Goal: Task Accomplishment & Management: Use online tool/utility

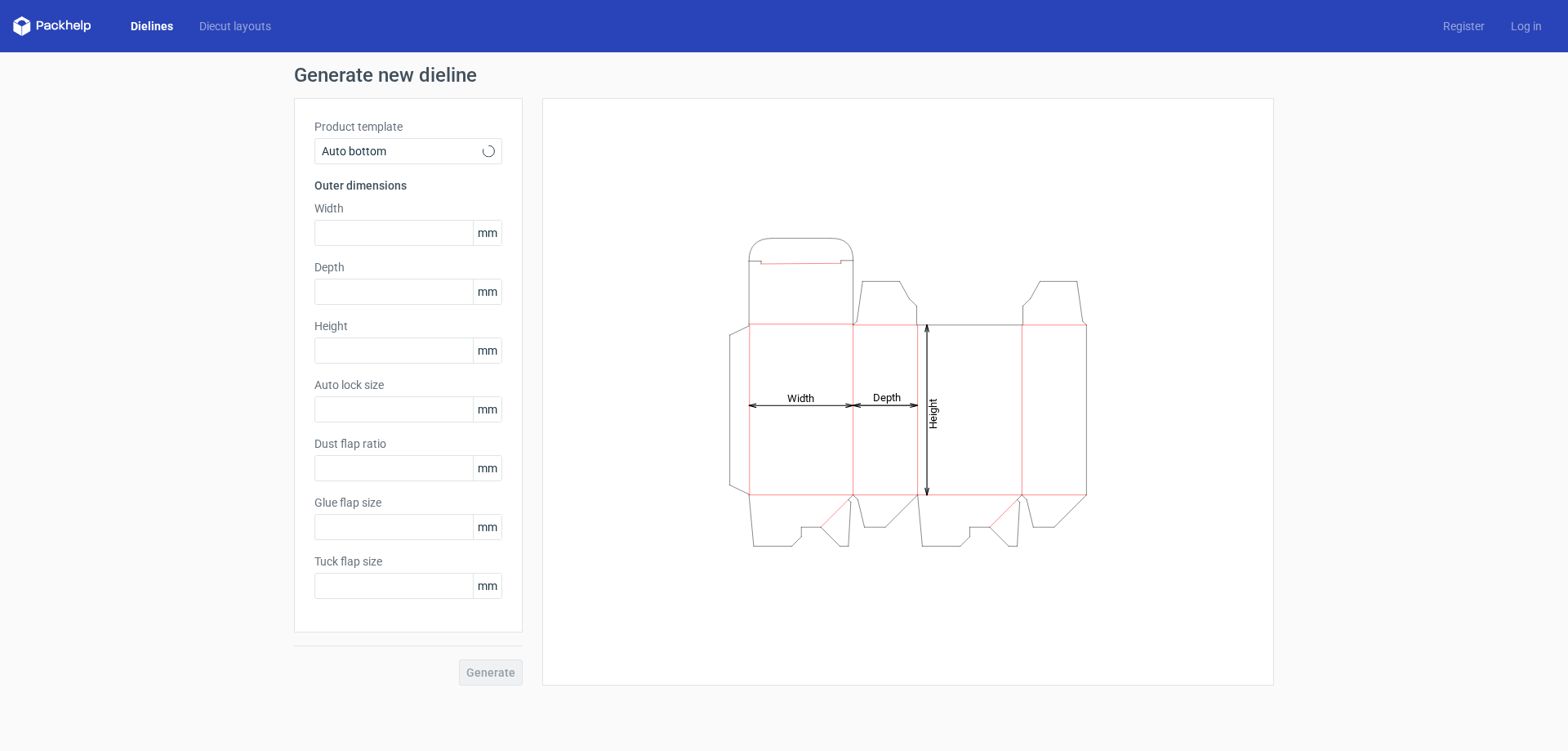
type input "1"
type input "0.8"
type input "10"
type input "12"
click at [407, 225] on input "text" at bounding box center [408, 232] width 188 height 26
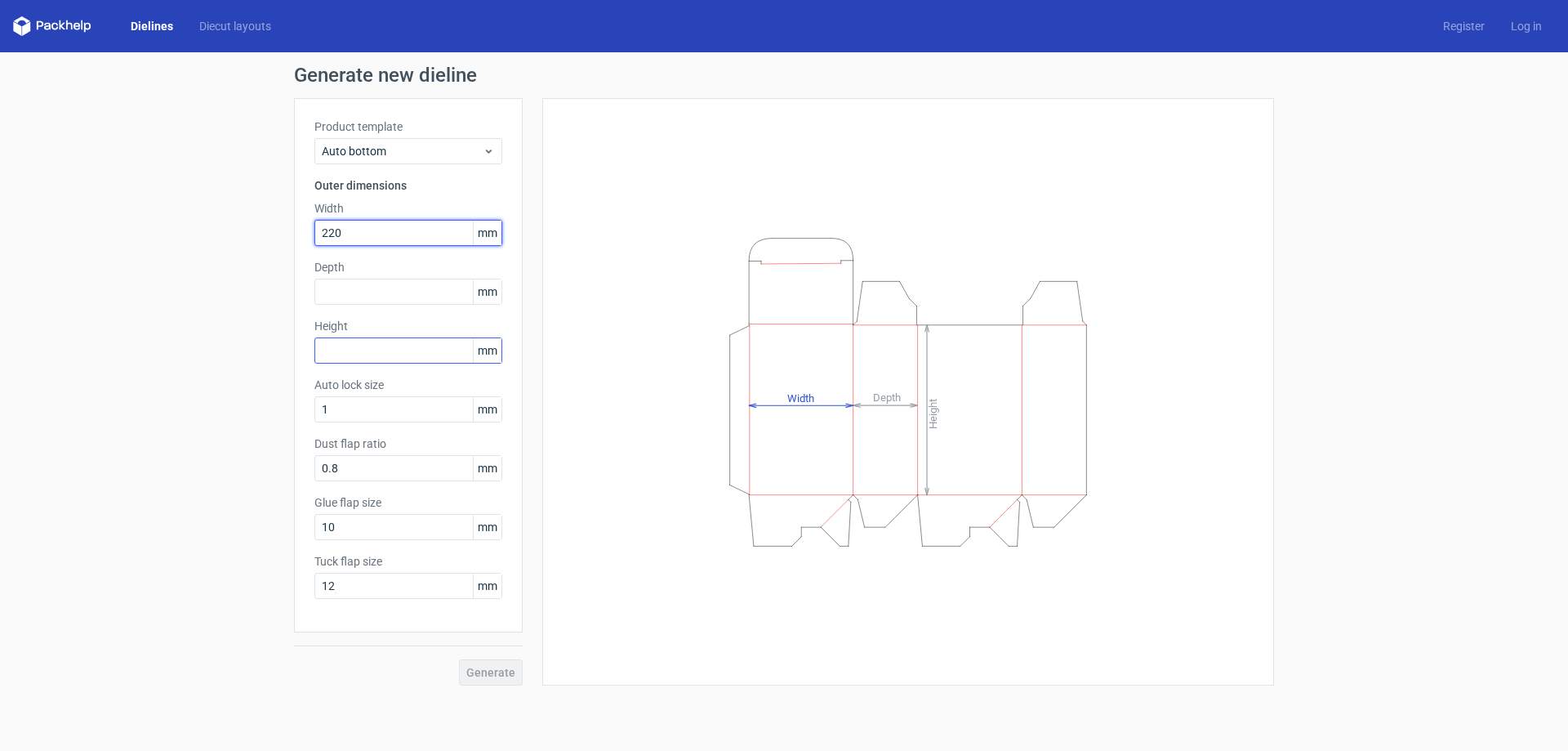
type input "220"
click at [361, 361] on input "text" at bounding box center [408, 350] width 188 height 26
type input "1"
click at [366, 293] on input "text" at bounding box center [408, 291] width 188 height 26
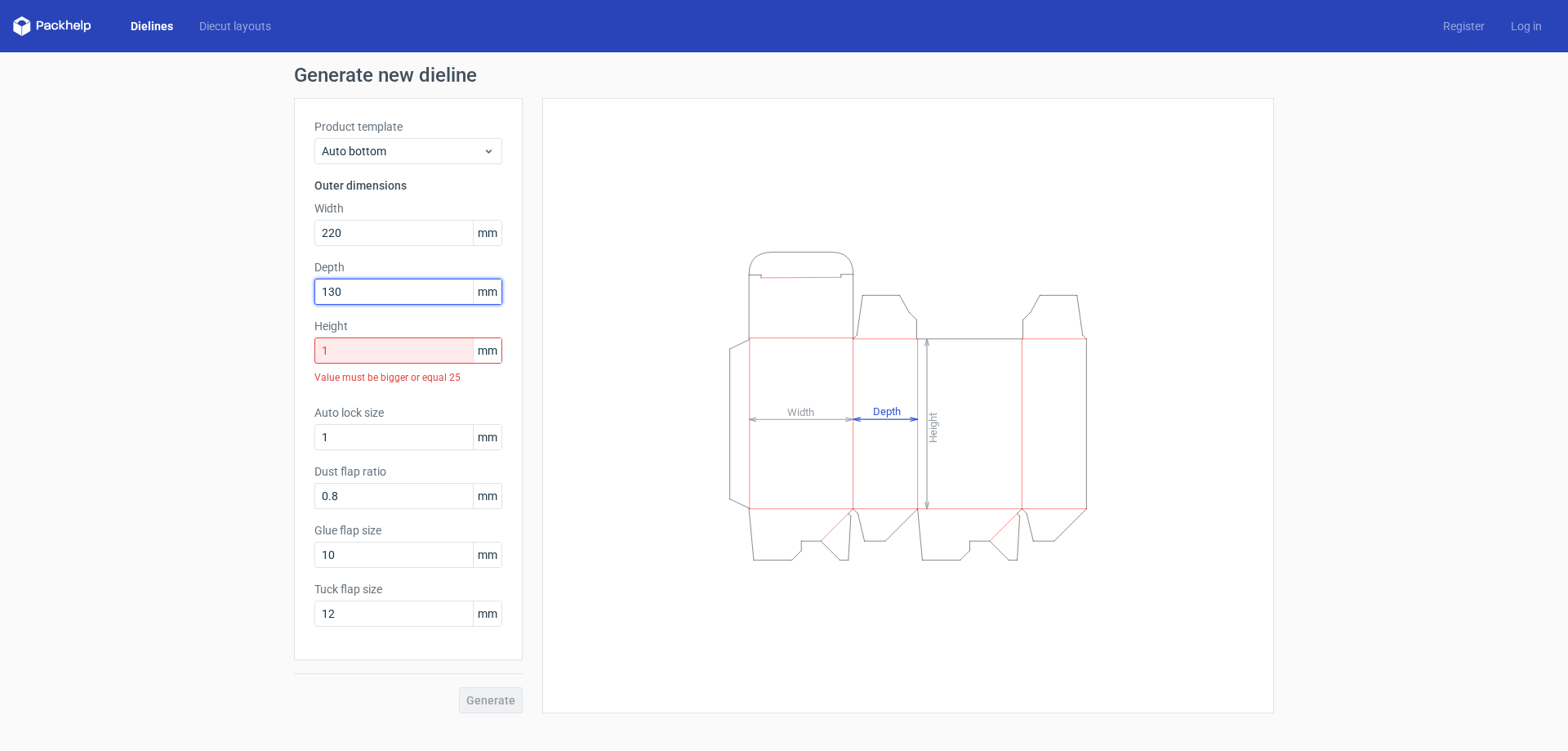
type input "130"
drag, startPoint x: 324, startPoint y: 355, endPoint x: 308, endPoint y: 356, distance: 16.0
click at [308, 356] on div "Product template Auto bottom Outer dimensions Width 220 mm Depth 130 mm Height …" at bounding box center [408, 379] width 228 height 562
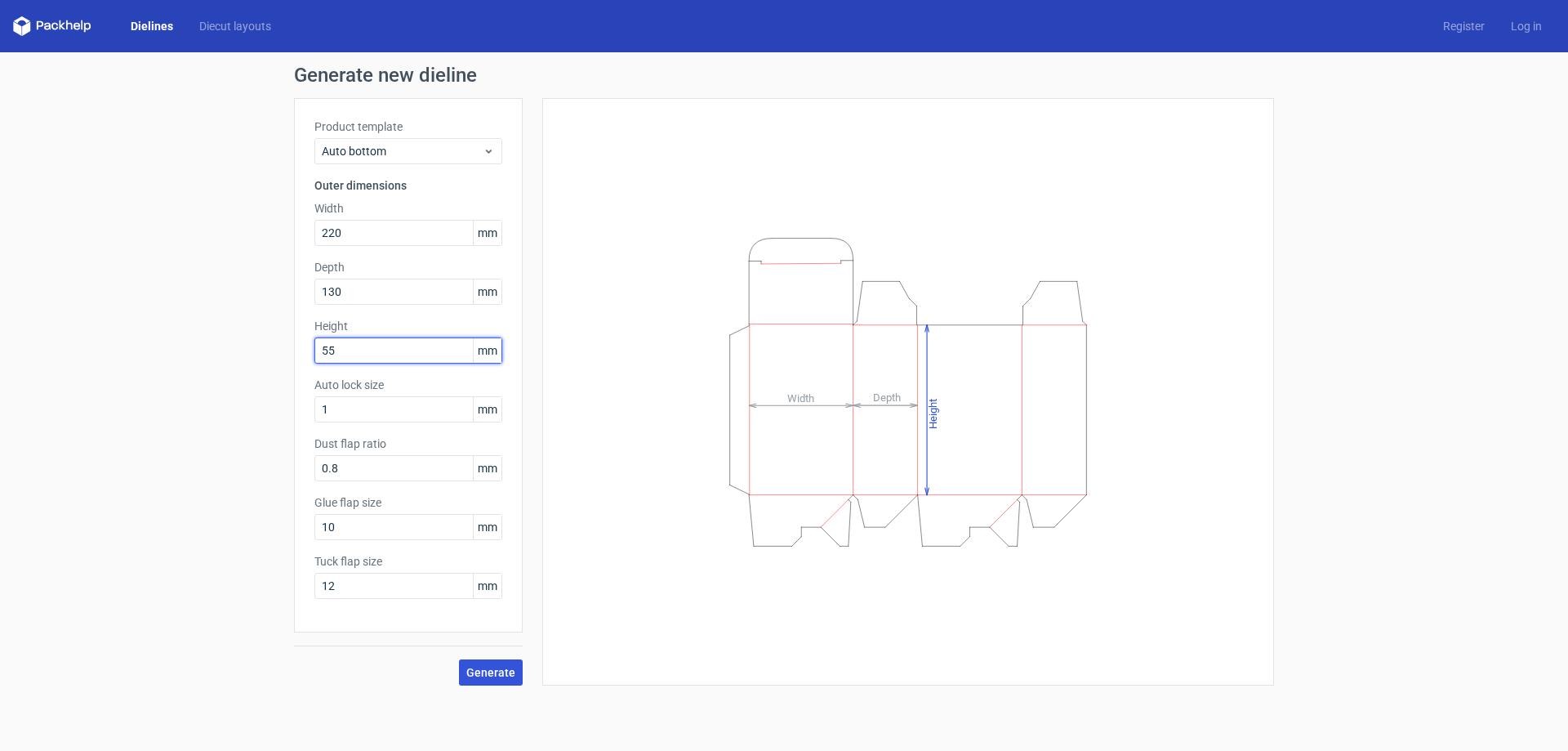
type input "55"
click at [486, 673] on span "Generate" at bounding box center [491, 672] width 49 height 12
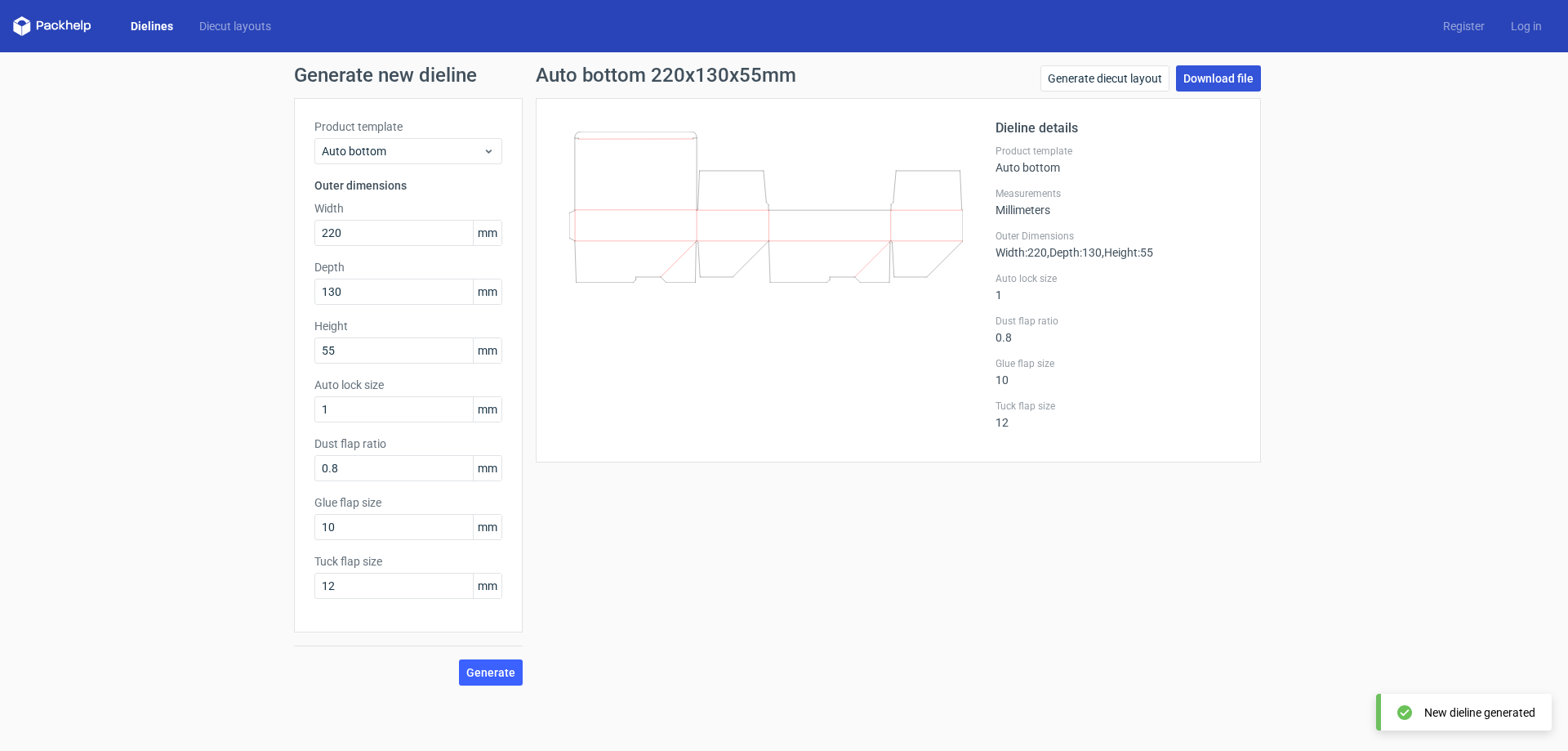
click at [1198, 73] on link "Download file" at bounding box center [1218, 78] width 85 height 26
click at [1452, 30] on link "Register" at bounding box center [1463, 26] width 67 height 16
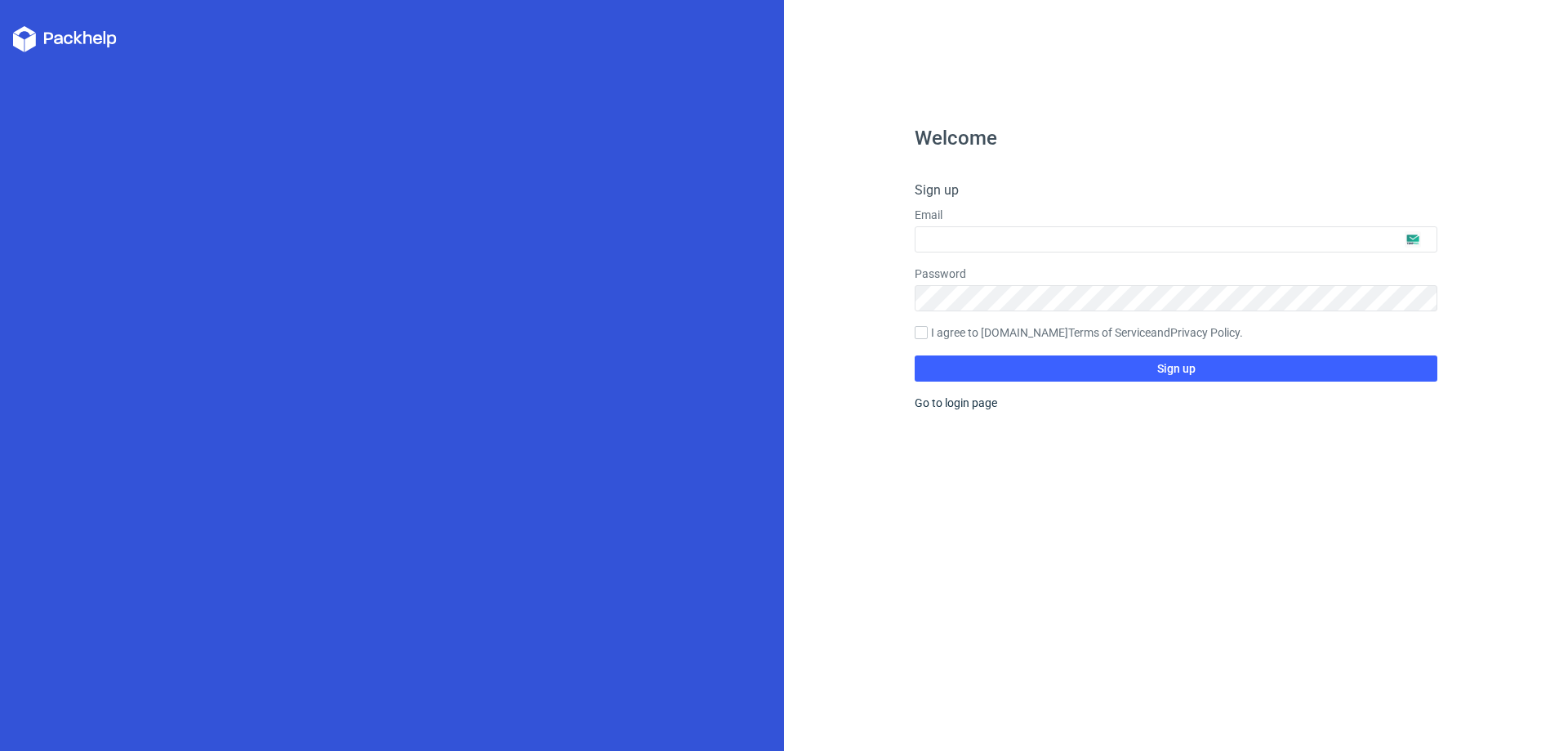
click at [1012, 215] on label "Email" at bounding box center [1175, 215] width 522 height 16
click at [1412, 242] on input "text" at bounding box center [1175, 239] width 522 height 26
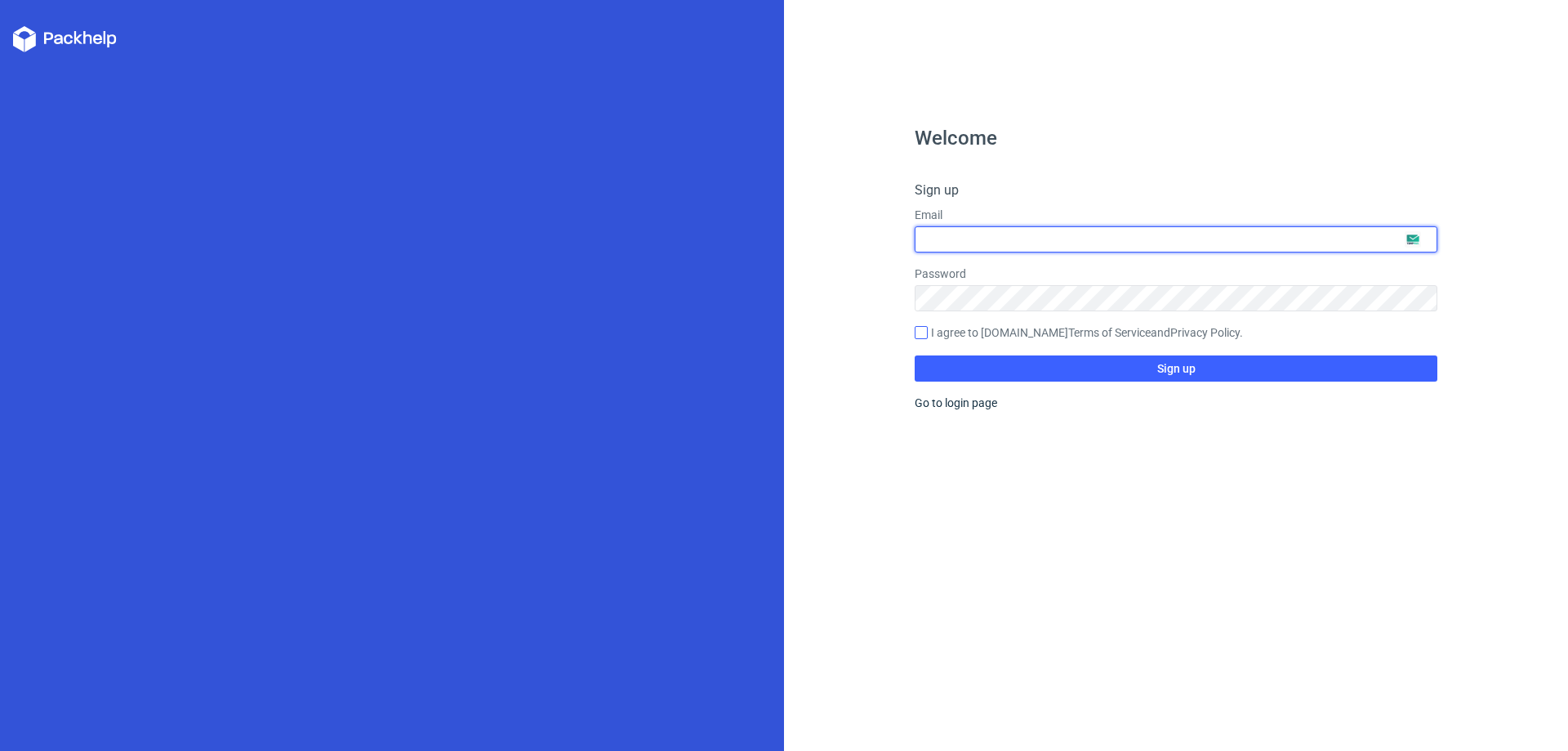
type input "[EMAIL_ADDRESS][DOMAIN_NAME]"
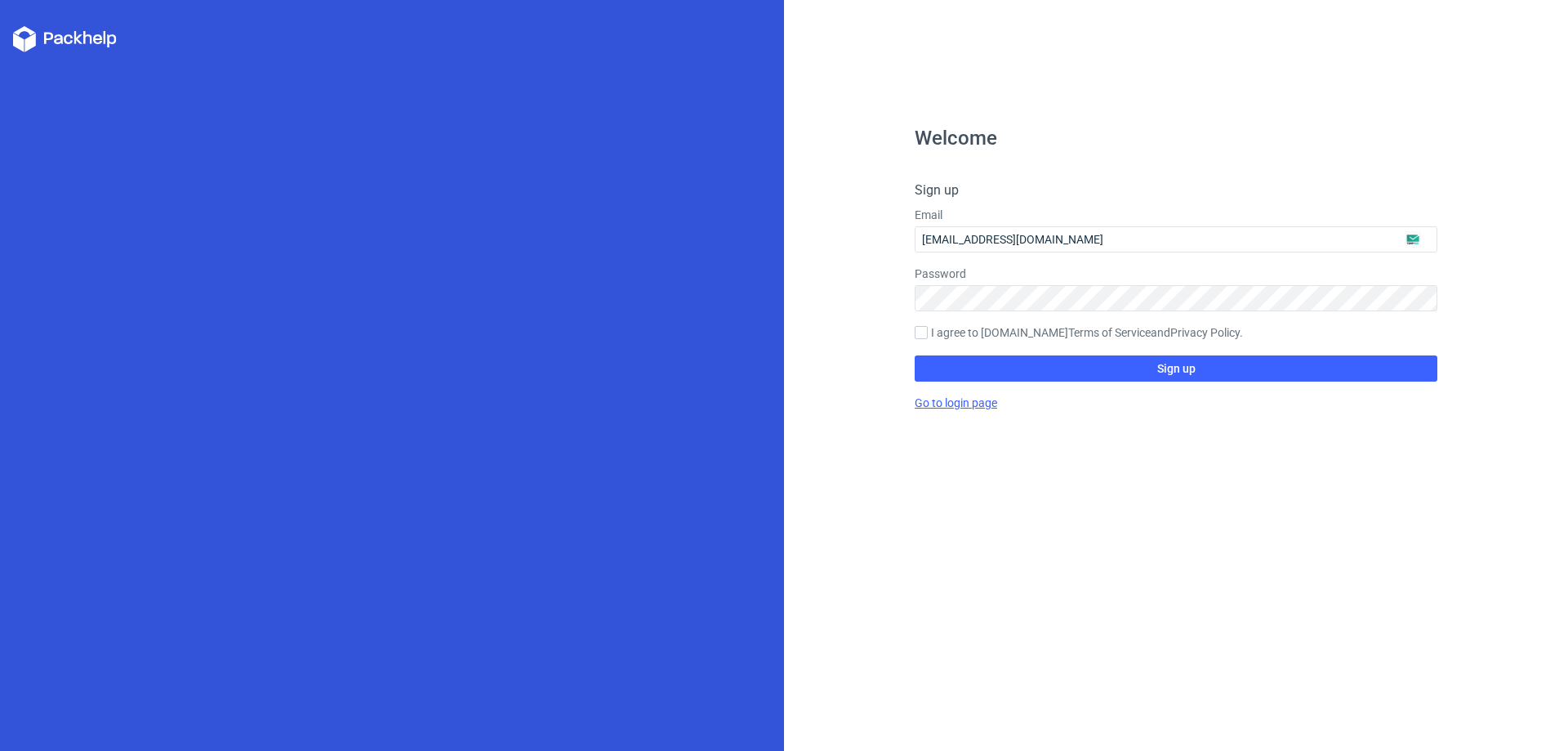
click at [926, 402] on link "Go to login page" at bounding box center [956, 403] width 83 height 13
